Goal: Navigation & Orientation: Go to known website

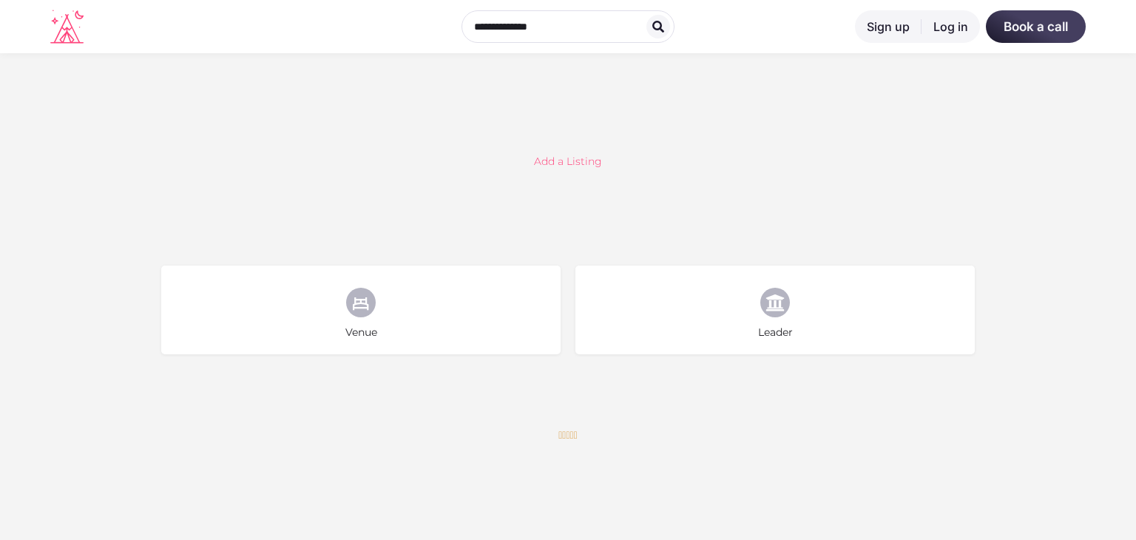
click at [67, 27] on icon at bounding box center [66, 29] width 33 height 30
click at [78, 38] on icon at bounding box center [66, 29] width 33 height 30
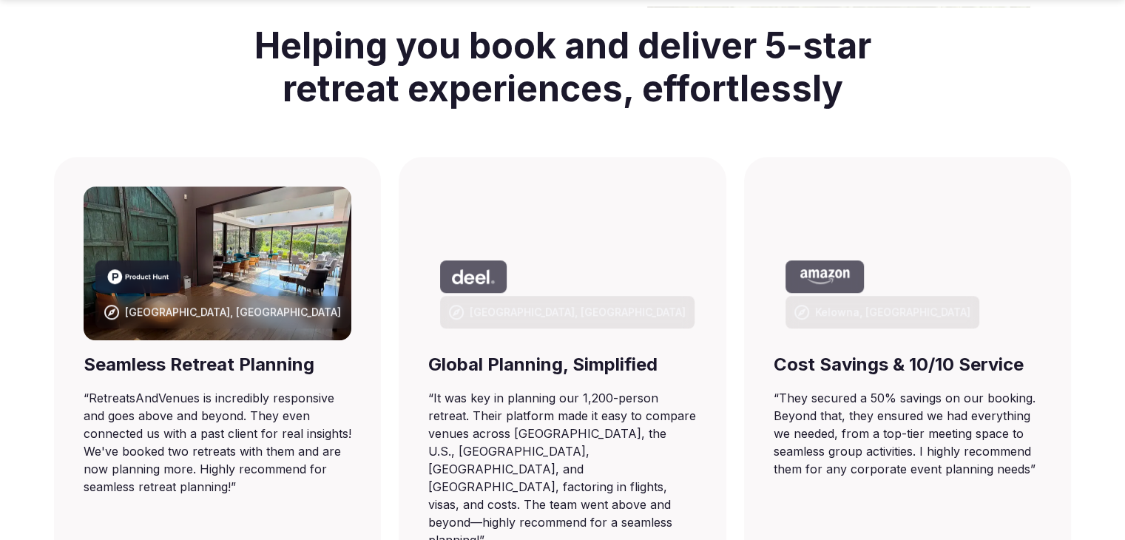
scroll to position [888, 0]
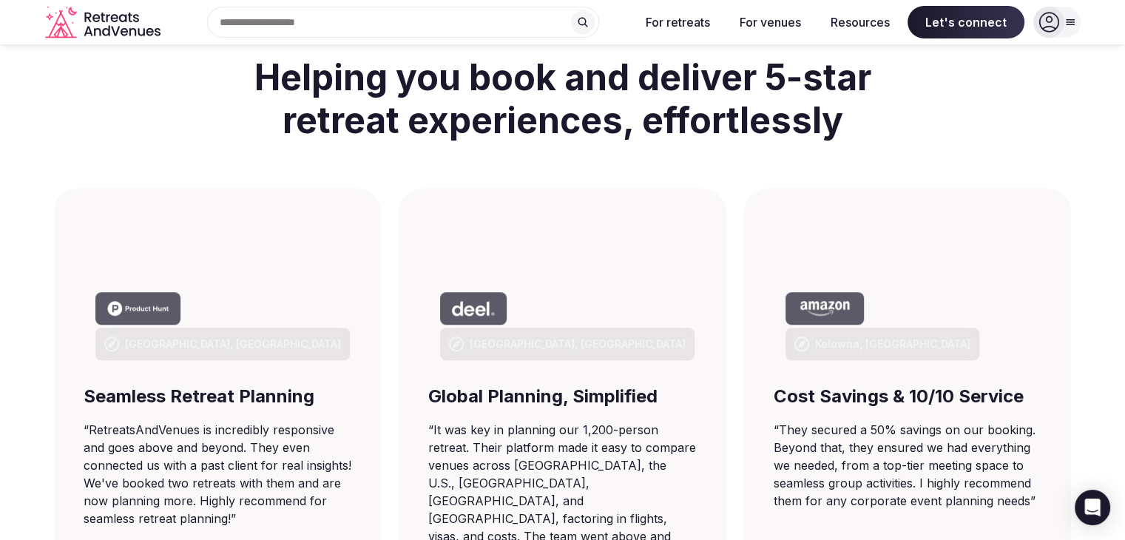
scroll to position [740, 0]
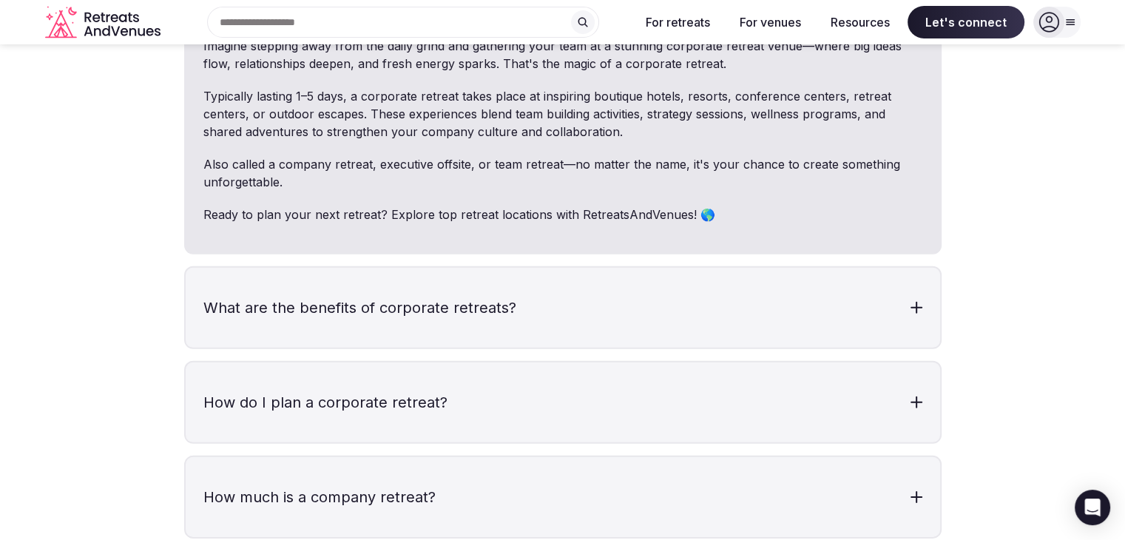
scroll to position [4438, 0]
